Goal: Transaction & Acquisition: Download file/media

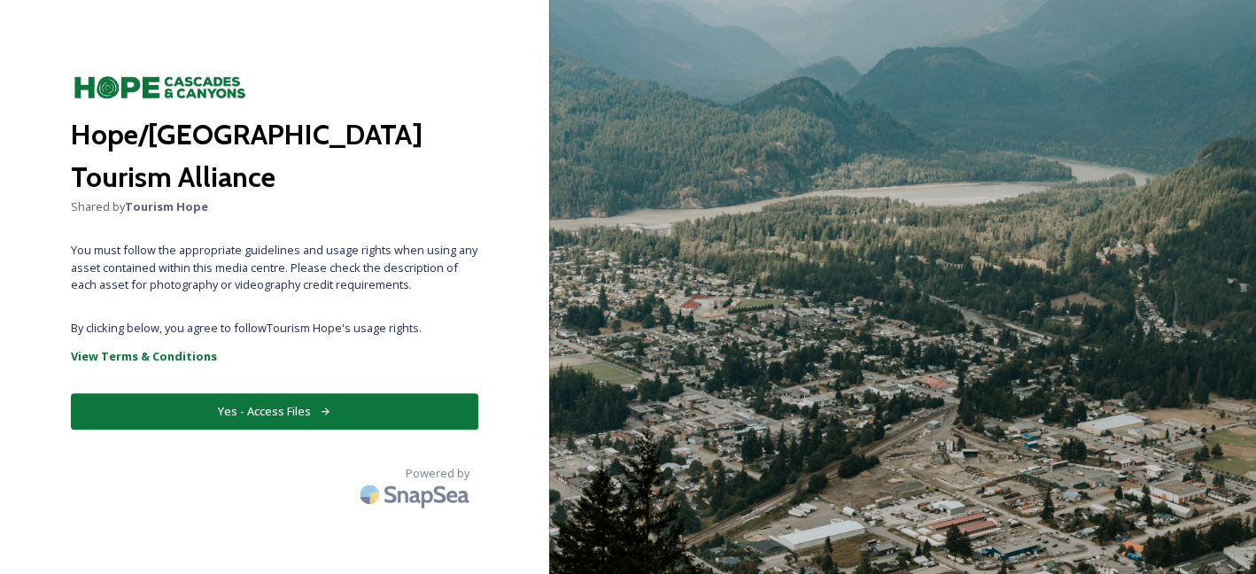
click at [309, 412] on button "Yes - Access Files" at bounding box center [274, 411] width 407 height 36
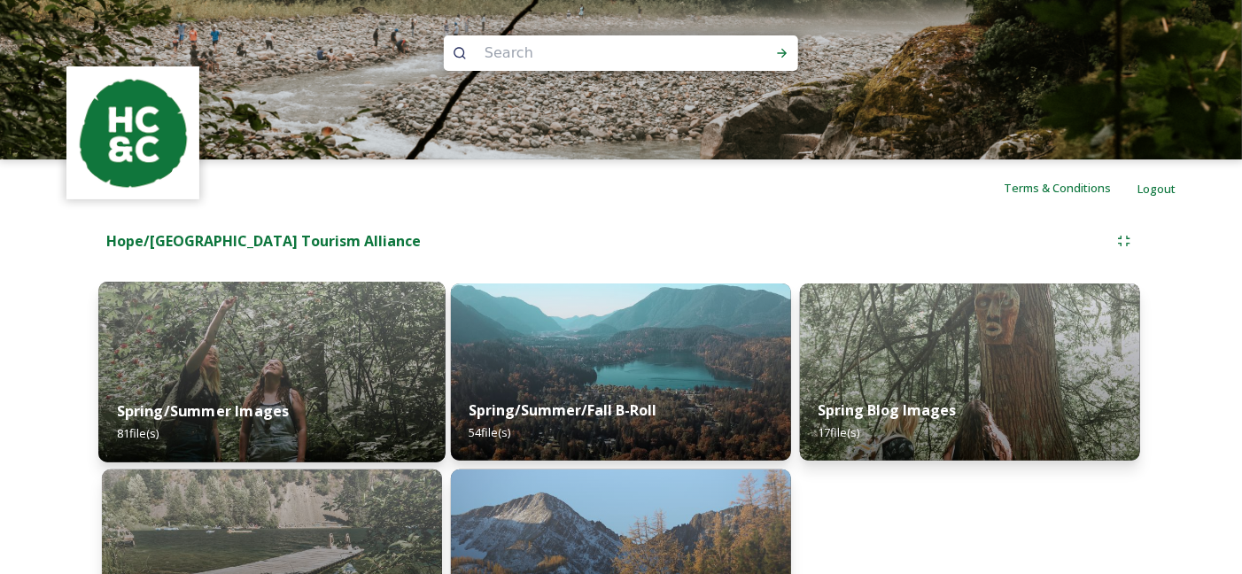
click at [360, 321] on img at bounding box center [271, 372] width 347 height 181
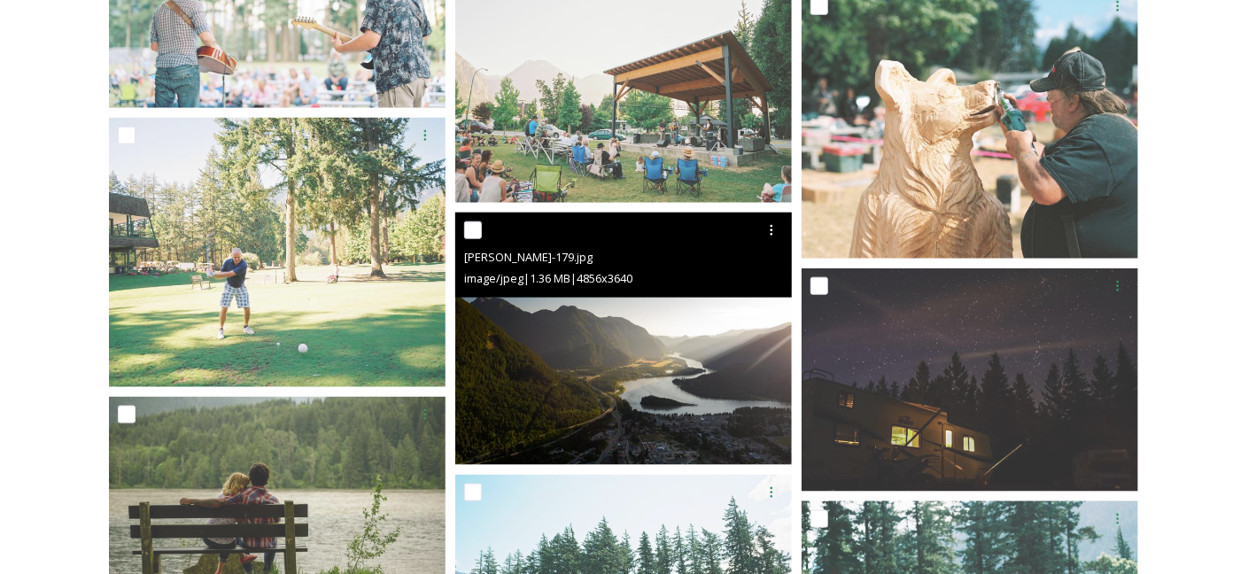
scroll to position [6997, 0]
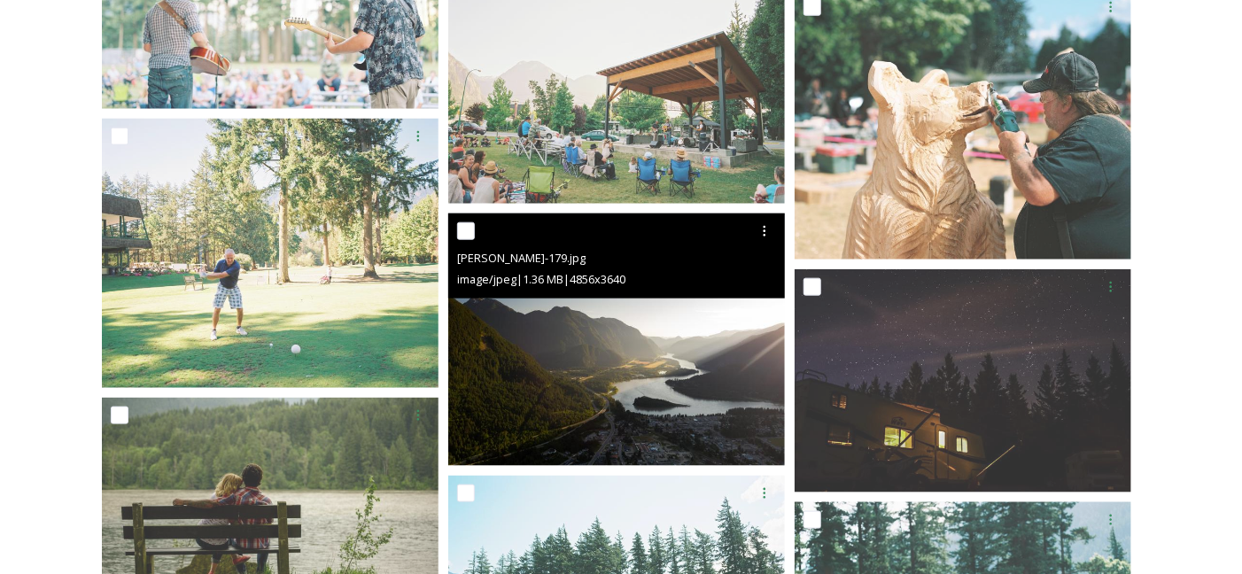
click at [627, 357] on img at bounding box center [616, 339] width 337 height 252
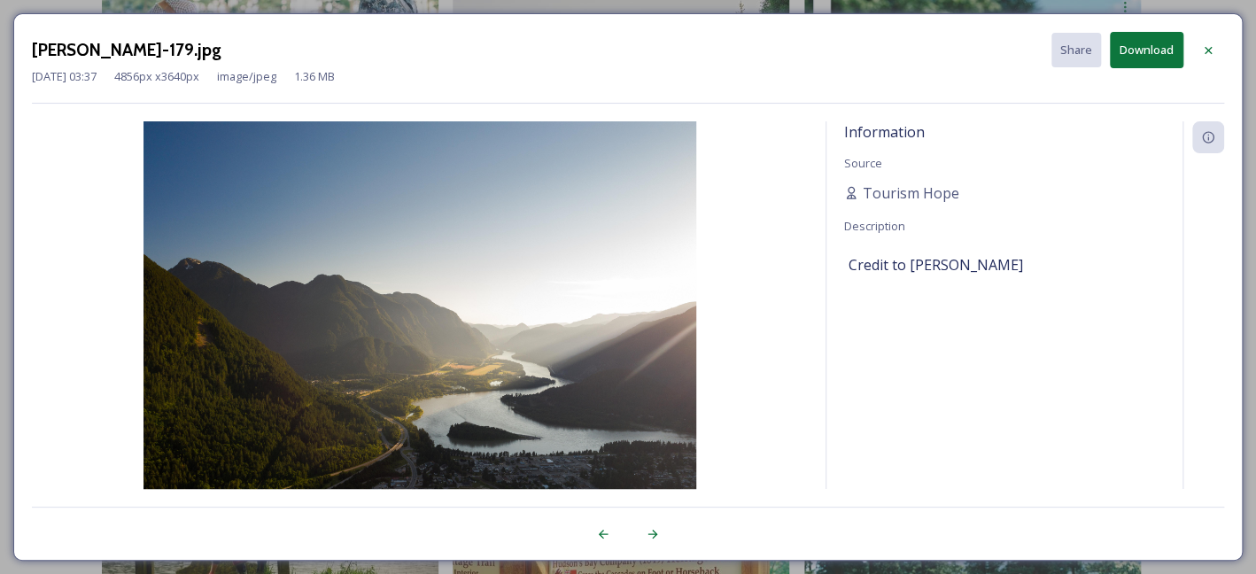
click at [1151, 56] on button "Download" at bounding box center [1147, 50] width 74 height 36
